Goal: Find specific page/section: Find specific page/section

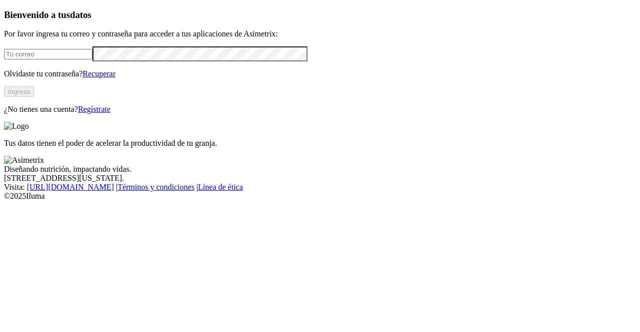
type input "[PERSON_NAME][EMAIL_ADDRESS][PERSON_NAME][DOMAIN_NAME]"
click at [34, 97] on button "Ingresa" at bounding box center [19, 91] width 30 height 10
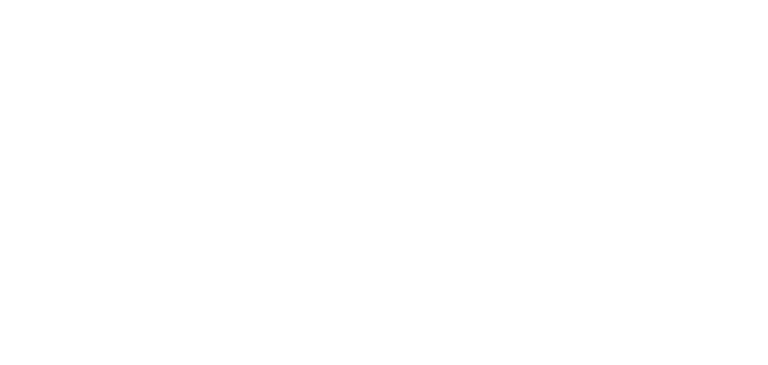
click at [22, 15] on icon at bounding box center [19, 204] width 31 height 400
